Goal: Check status: Check status

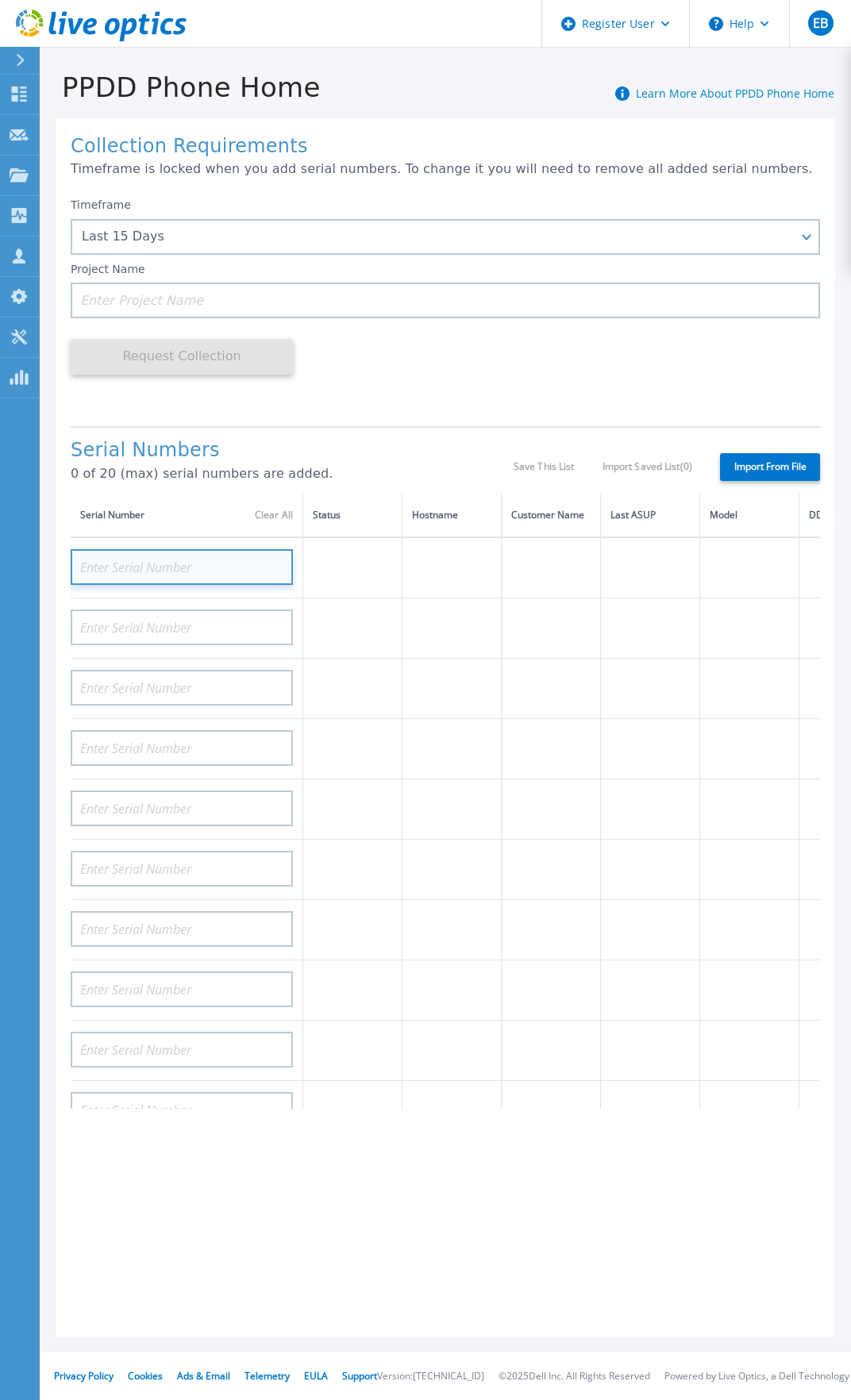
click at [142, 572] on input at bounding box center [181, 567] width 222 height 36
paste input "CKM01211407002"
type input "CKM01211407002"
click at [135, 565] on input at bounding box center [181, 567] width 222 height 36
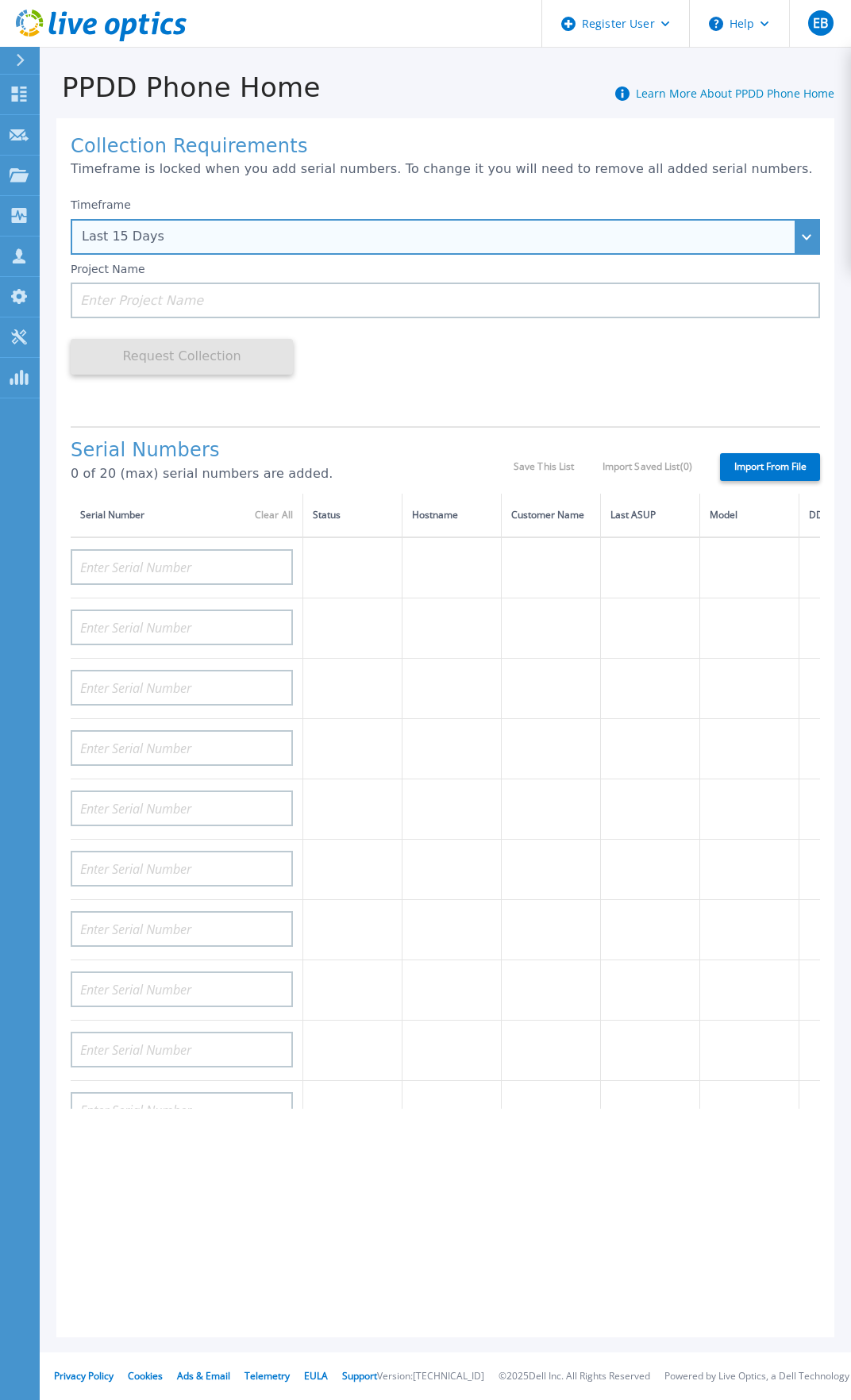
click at [185, 241] on div "Last 15 Days" at bounding box center [436, 237] width 709 height 14
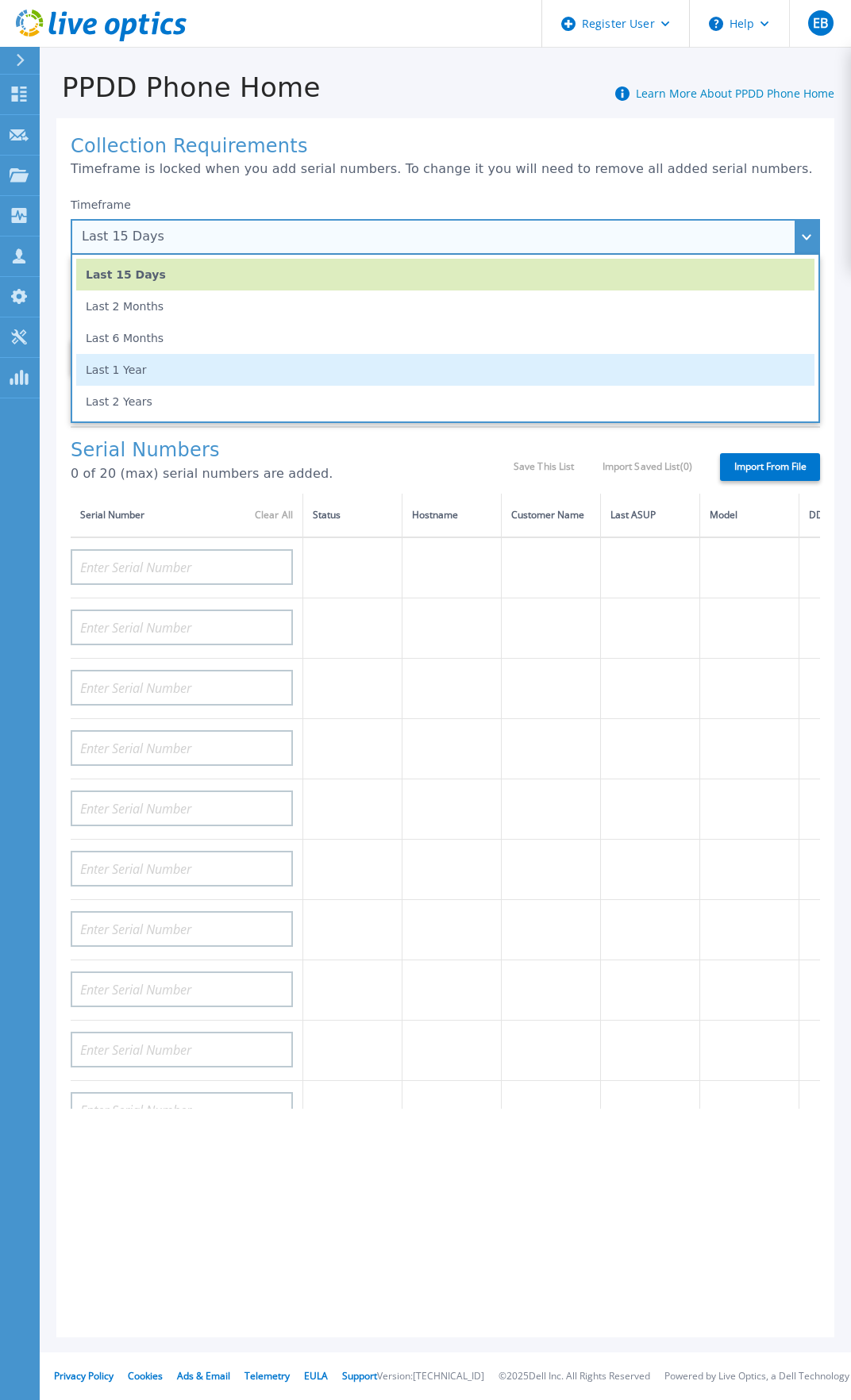
click at [196, 368] on li "Last 1 Year" at bounding box center [445, 370] width 738 height 32
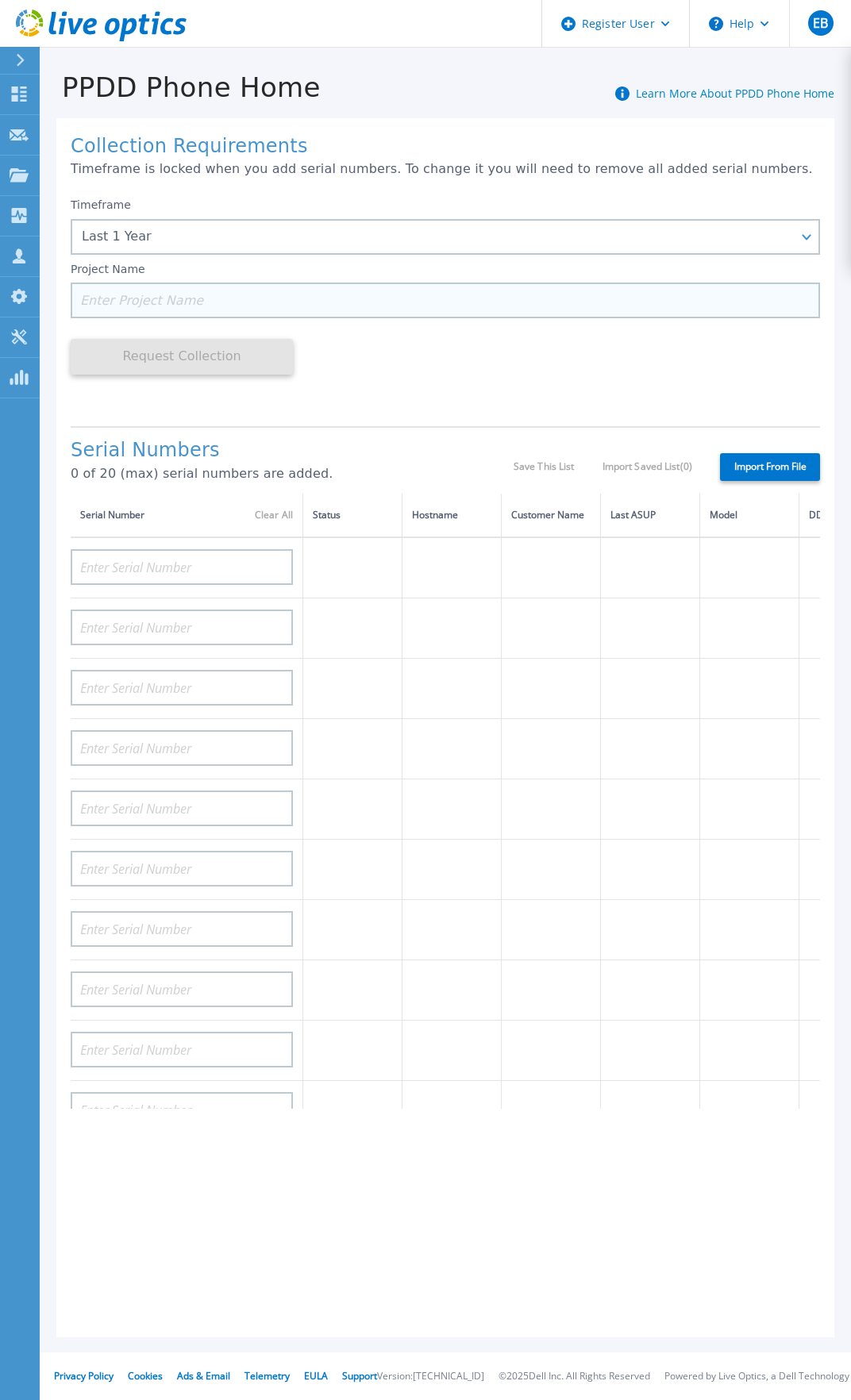
click at [118, 303] on input at bounding box center [445, 300] width 749 height 36
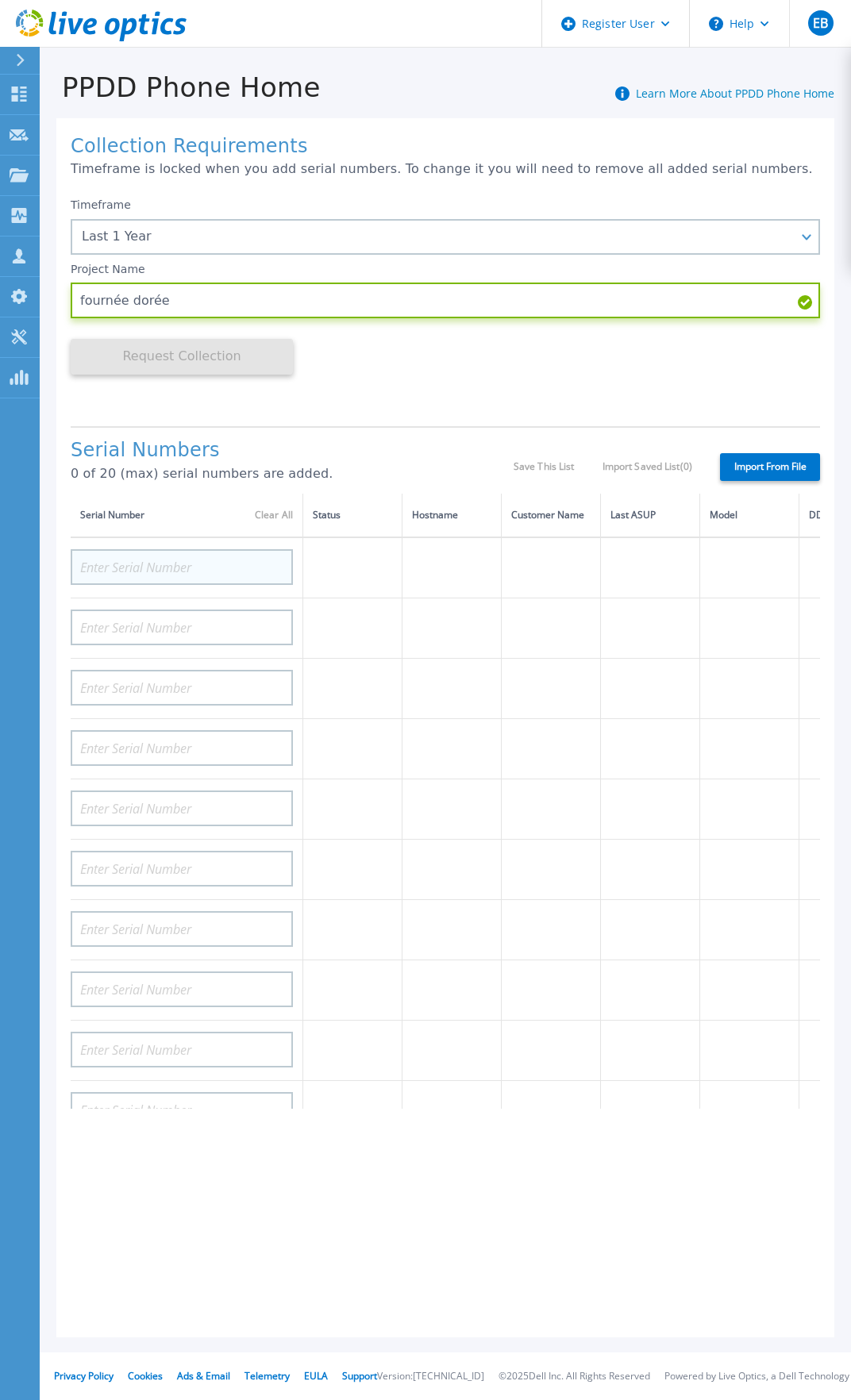
type input "fournée [PERSON_NAME]"
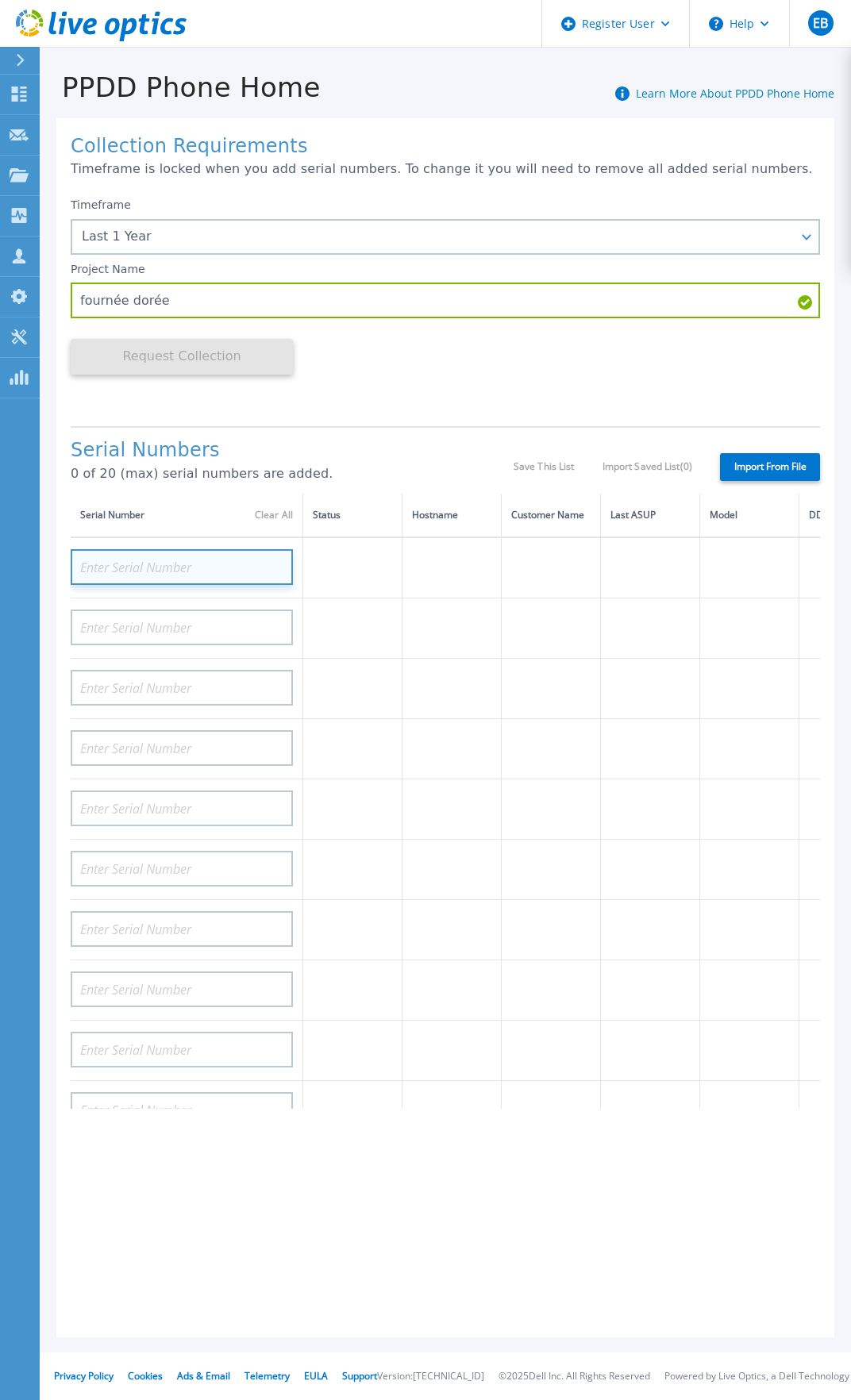
click at [118, 566] on input at bounding box center [181, 567] width 222 height 36
paste input "CKM01211407002"
type input "CKM01211407002"
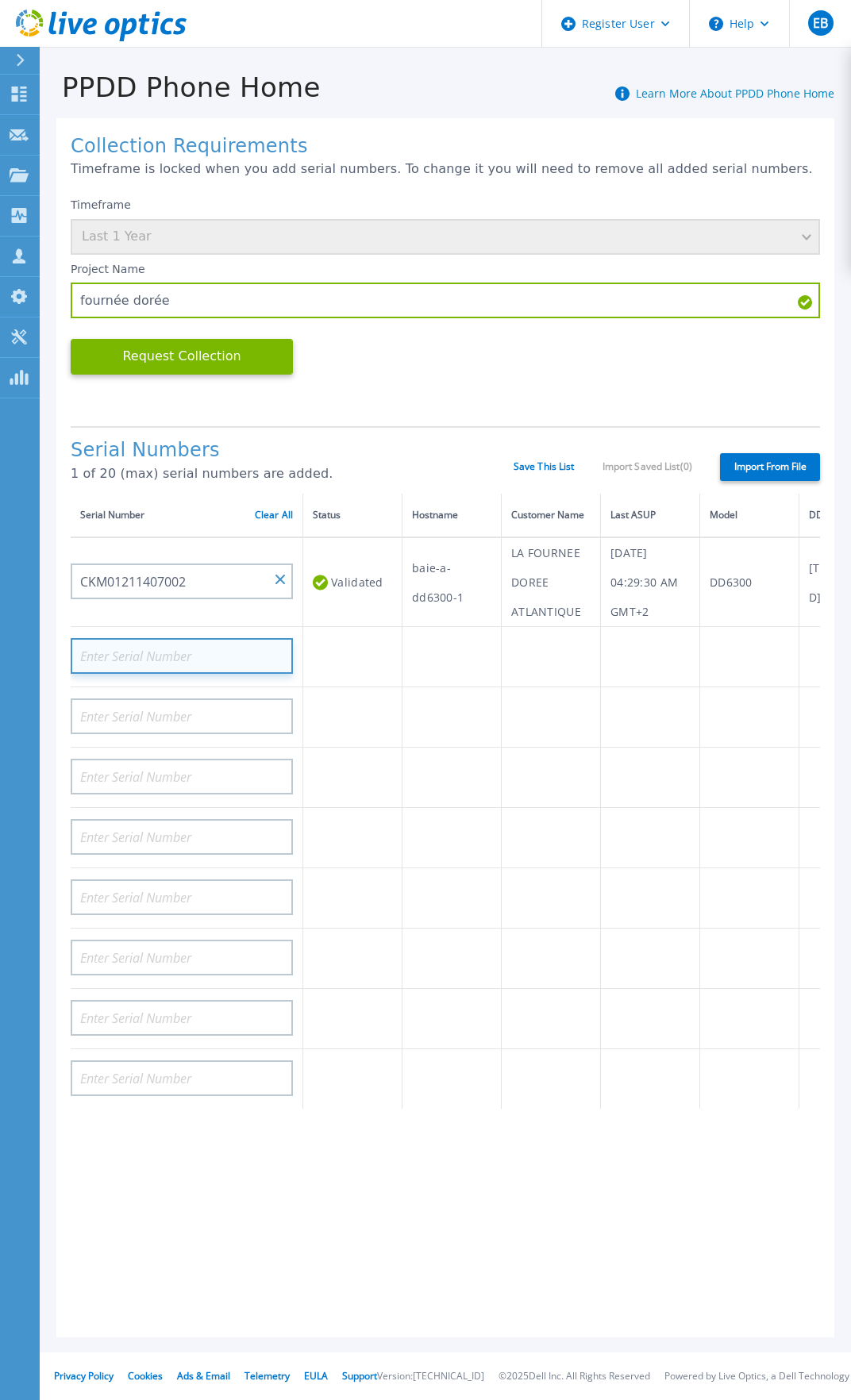
click at [134, 653] on input at bounding box center [181, 656] width 222 height 36
paste input "CKM01211506339"
type input "CKM01211506339"
click at [243, 368] on button "Request Collection" at bounding box center [181, 356] width 222 height 36
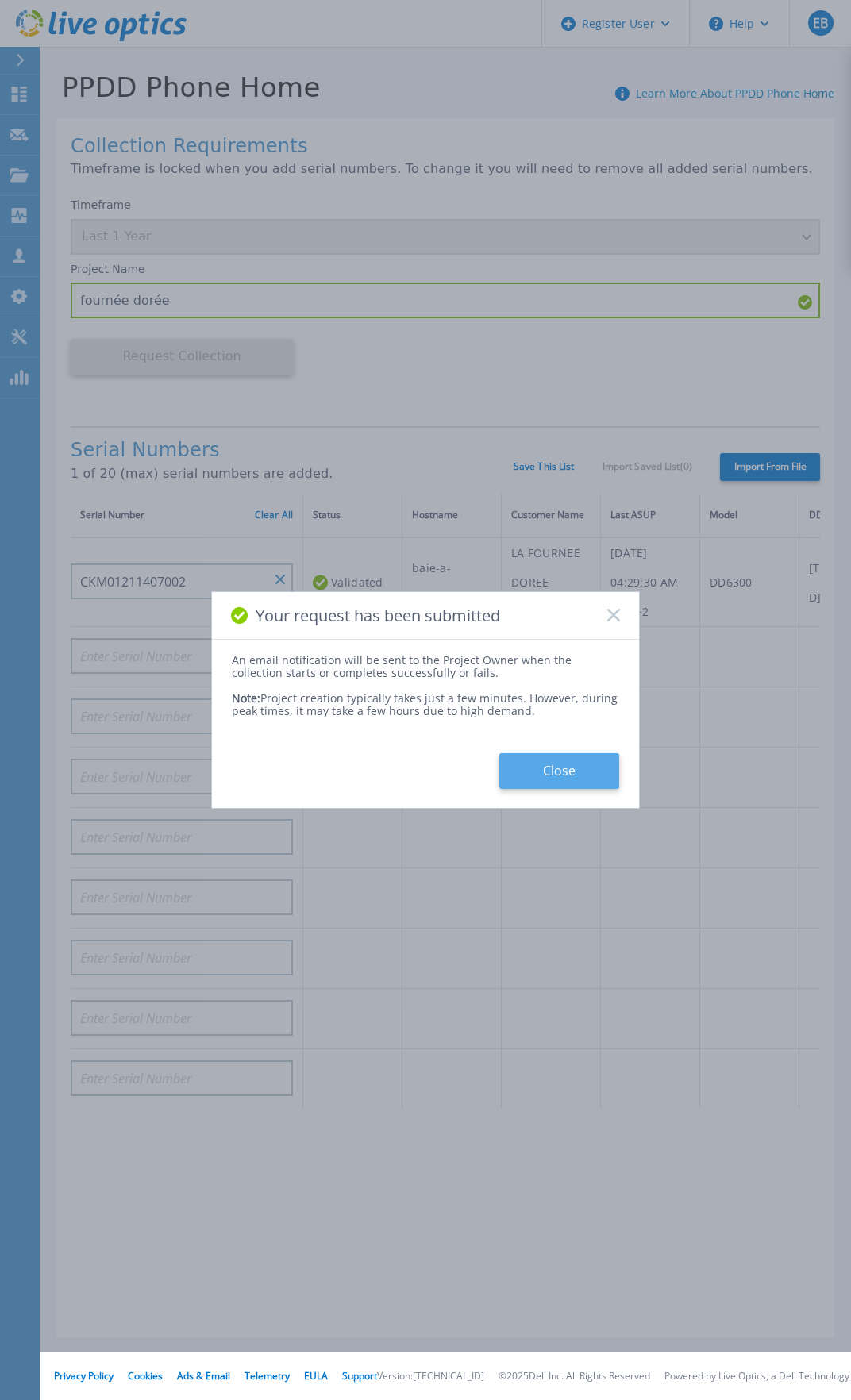
click at [564, 766] on button "Close" at bounding box center [559, 771] width 120 height 36
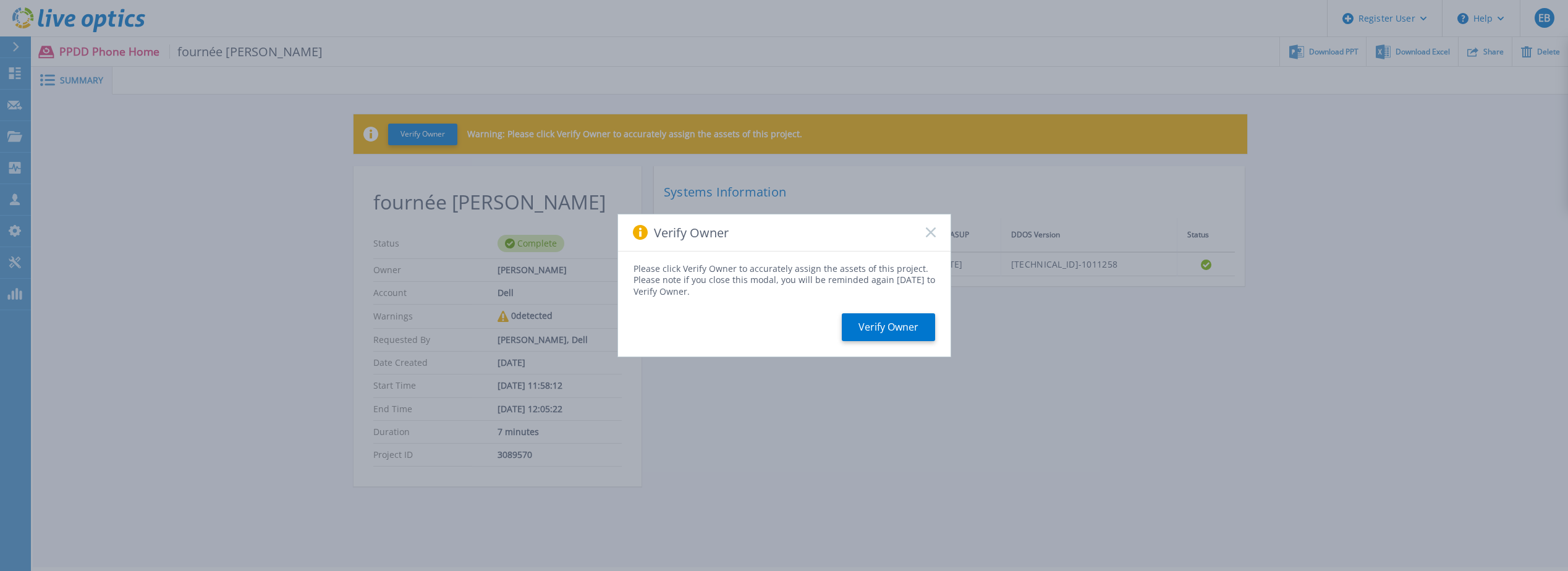
click at [931, 235] on icon at bounding box center [931, 232] width 10 height 10
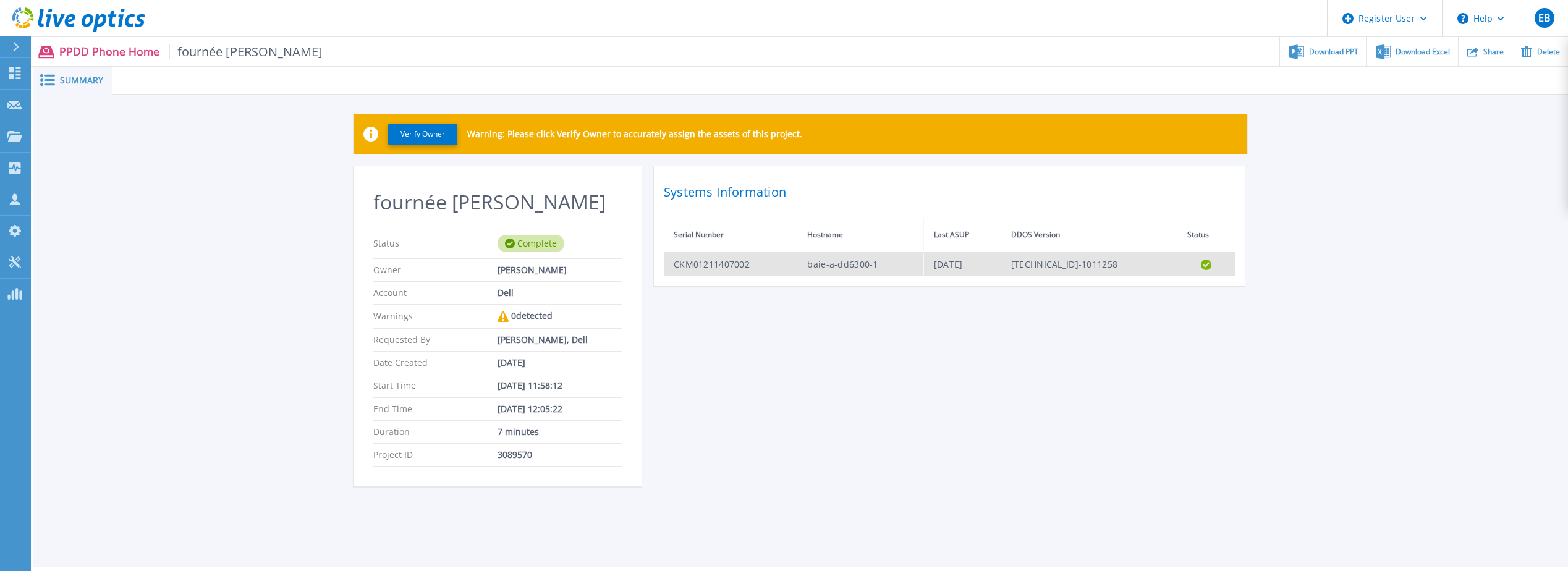
click at [704, 266] on td "CKM01211407002" at bounding box center [730, 264] width 134 height 24
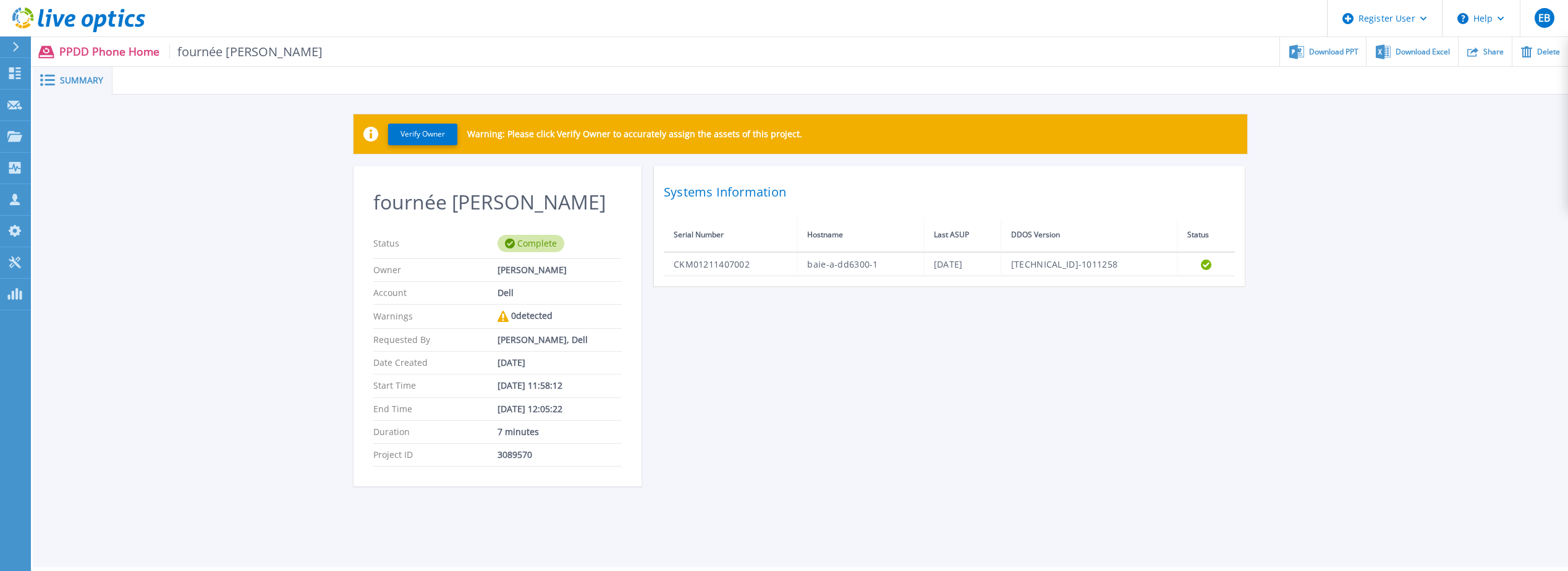
click at [522, 238] on div "Complete" at bounding box center [531, 243] width 66 height 17
click at [417, 131] on button "Verify Owner" at bounding box center [422, 135] width 69 height 22
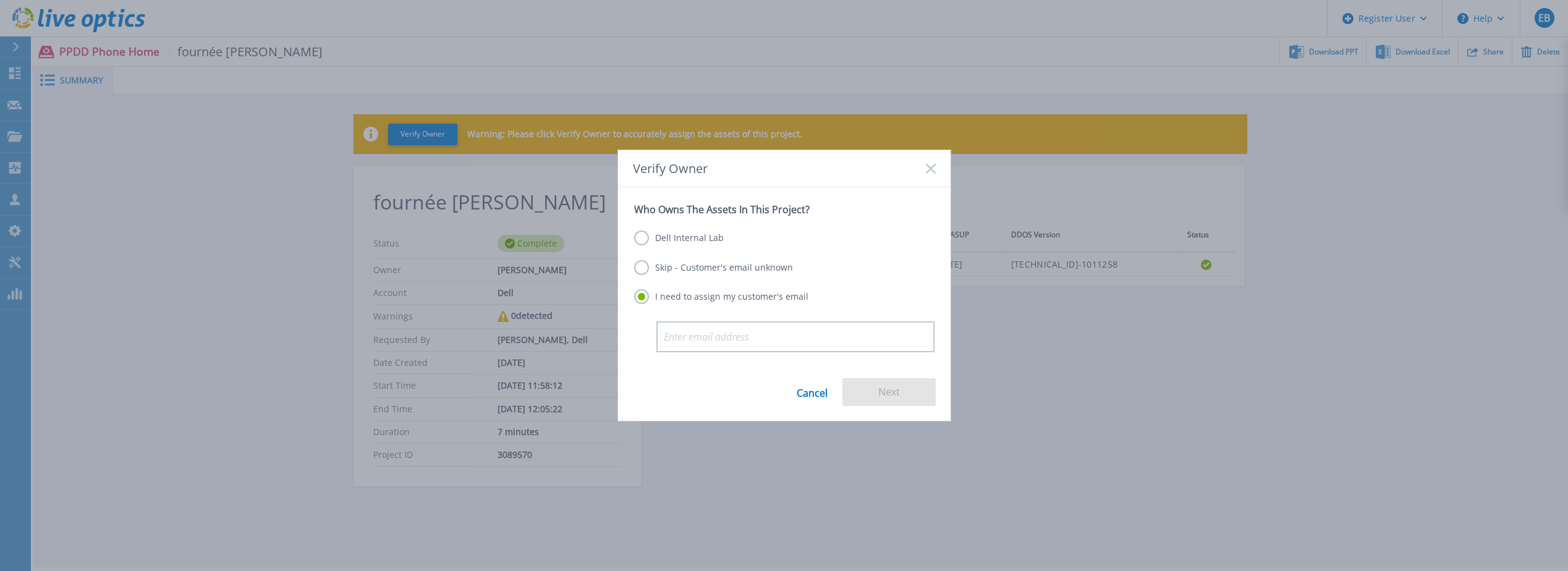
click at [644, 268] on label "Skip - Customer's email unknown" at bounding box center [713, 268] width 159 height 15
click at [0, 0] on input "Skip - Customer's email unknown" at bounding box center [0, 0] width 0 height 0
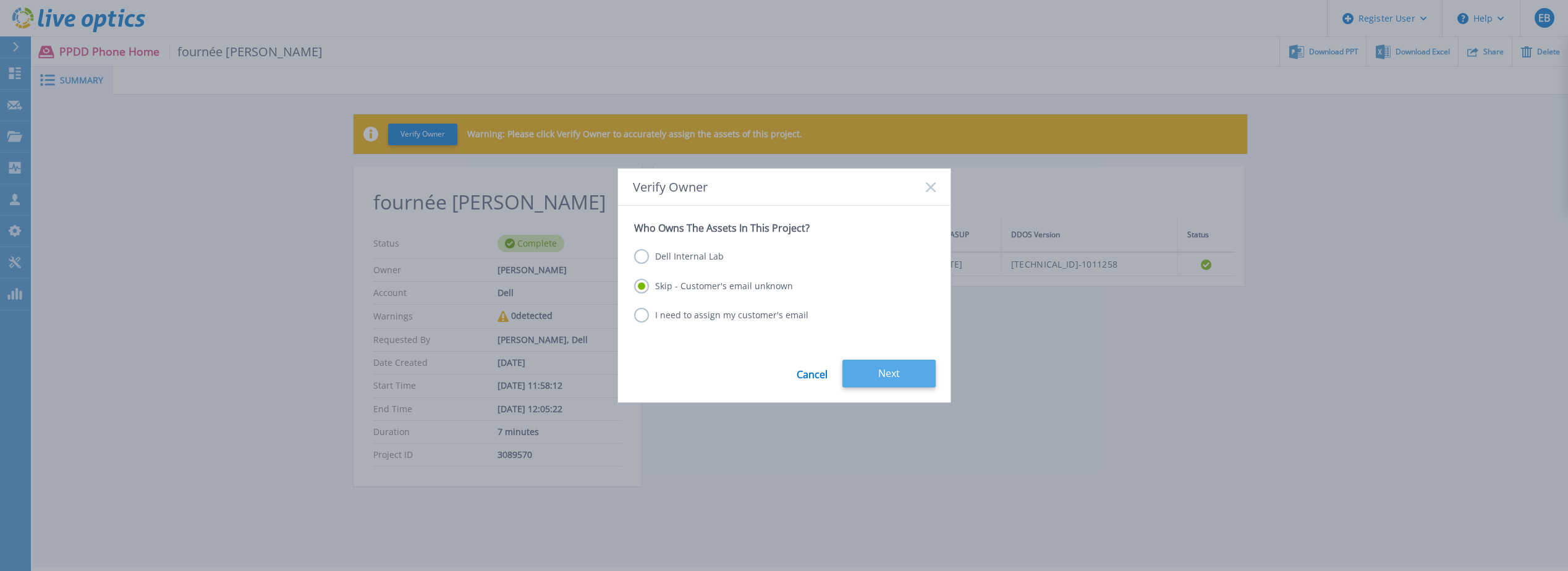
click at [898, 380] on button "Next" at bounding box center [889, 373] width 93 height 28
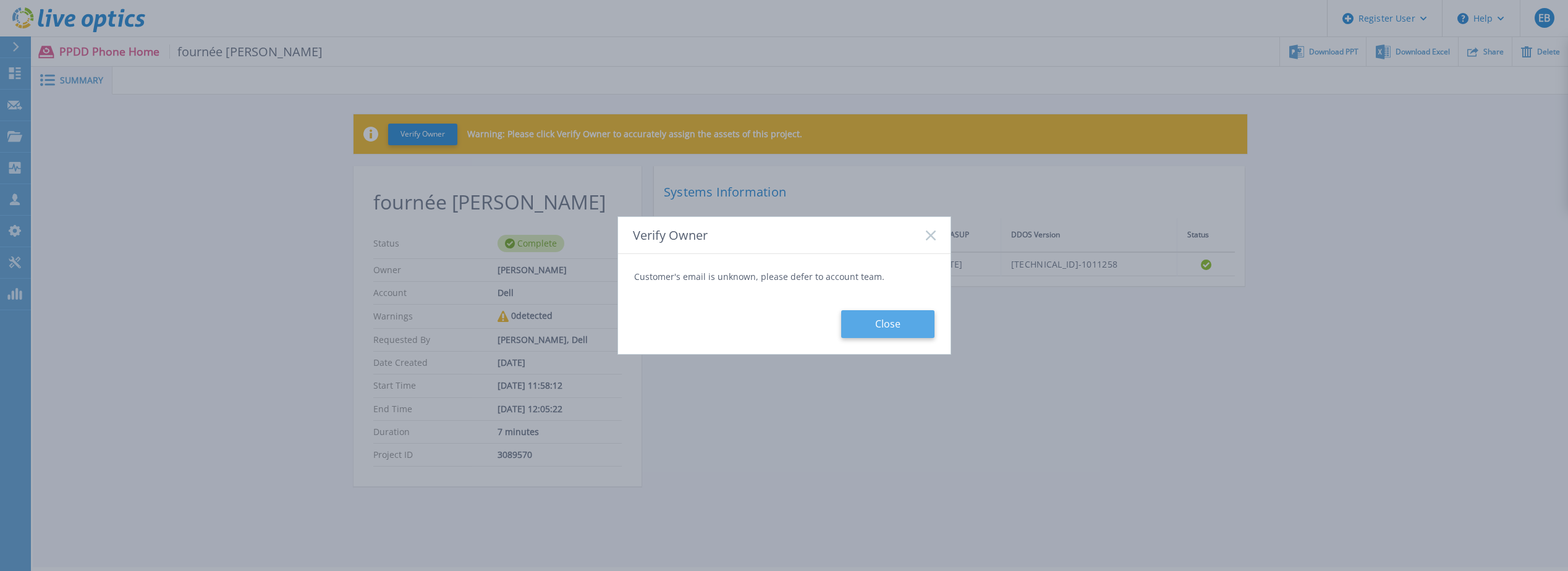
click at [917, 320] on button "Close" at bounding box center [888, 324] width 93 height 28
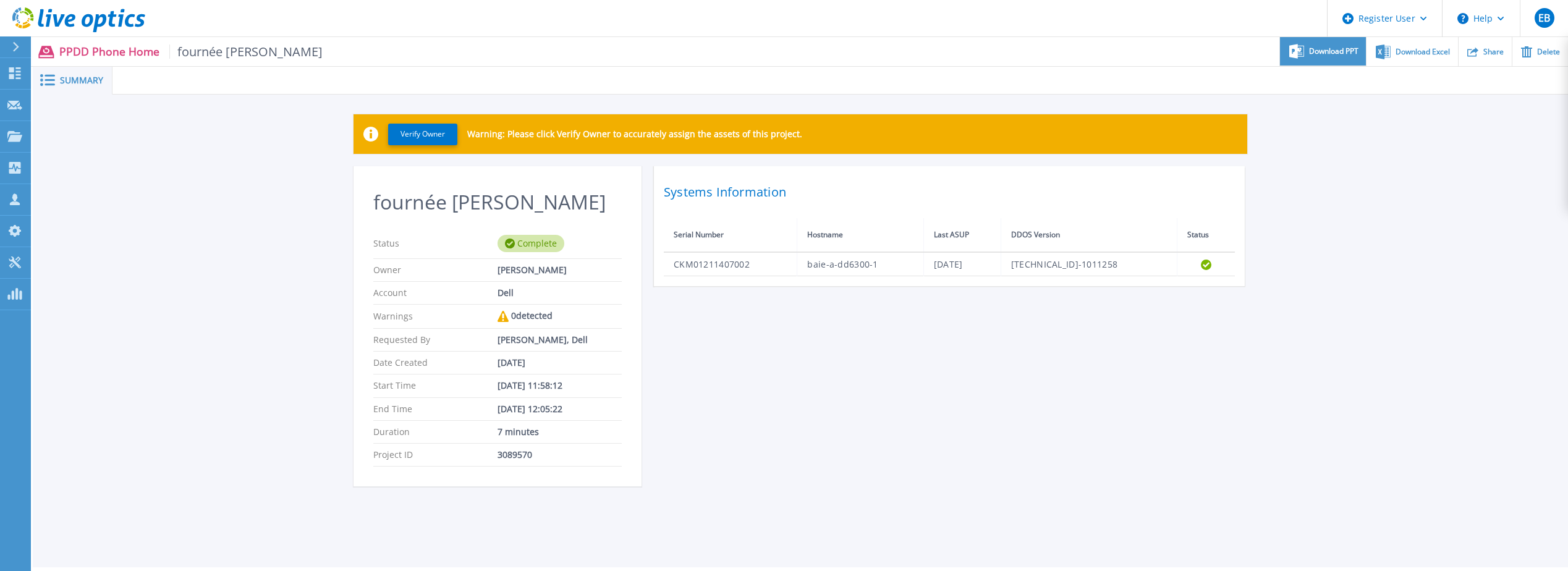
click at [1337, 48] on span "Download PPT" at bounding box center [1334, 51] width 49 height 8
